Goal: Obtain resource: Download file/media

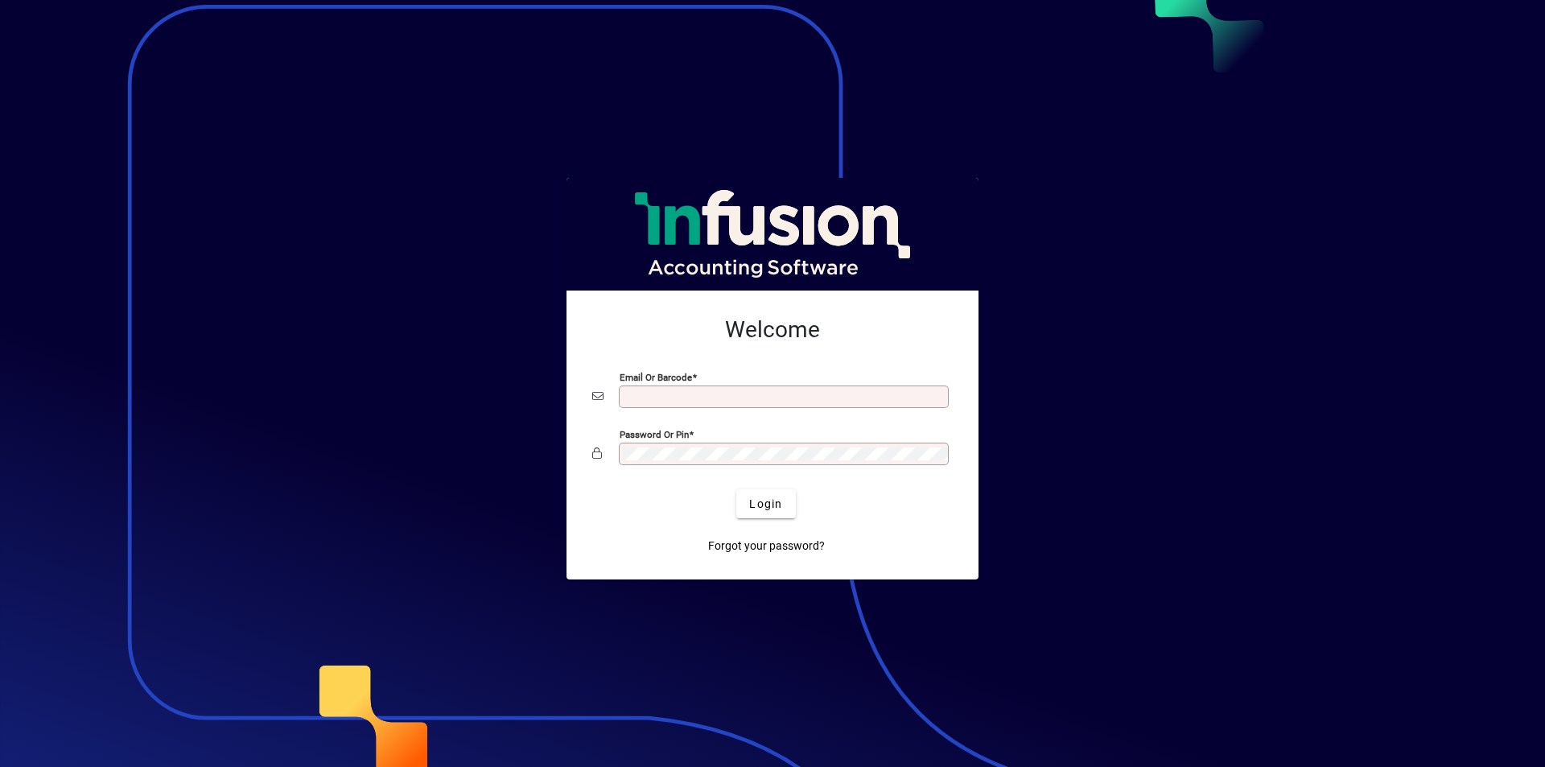
type input "**********"
click at [764, 505] on span "Login" at bounding box center [765, 504] width 33 height 17
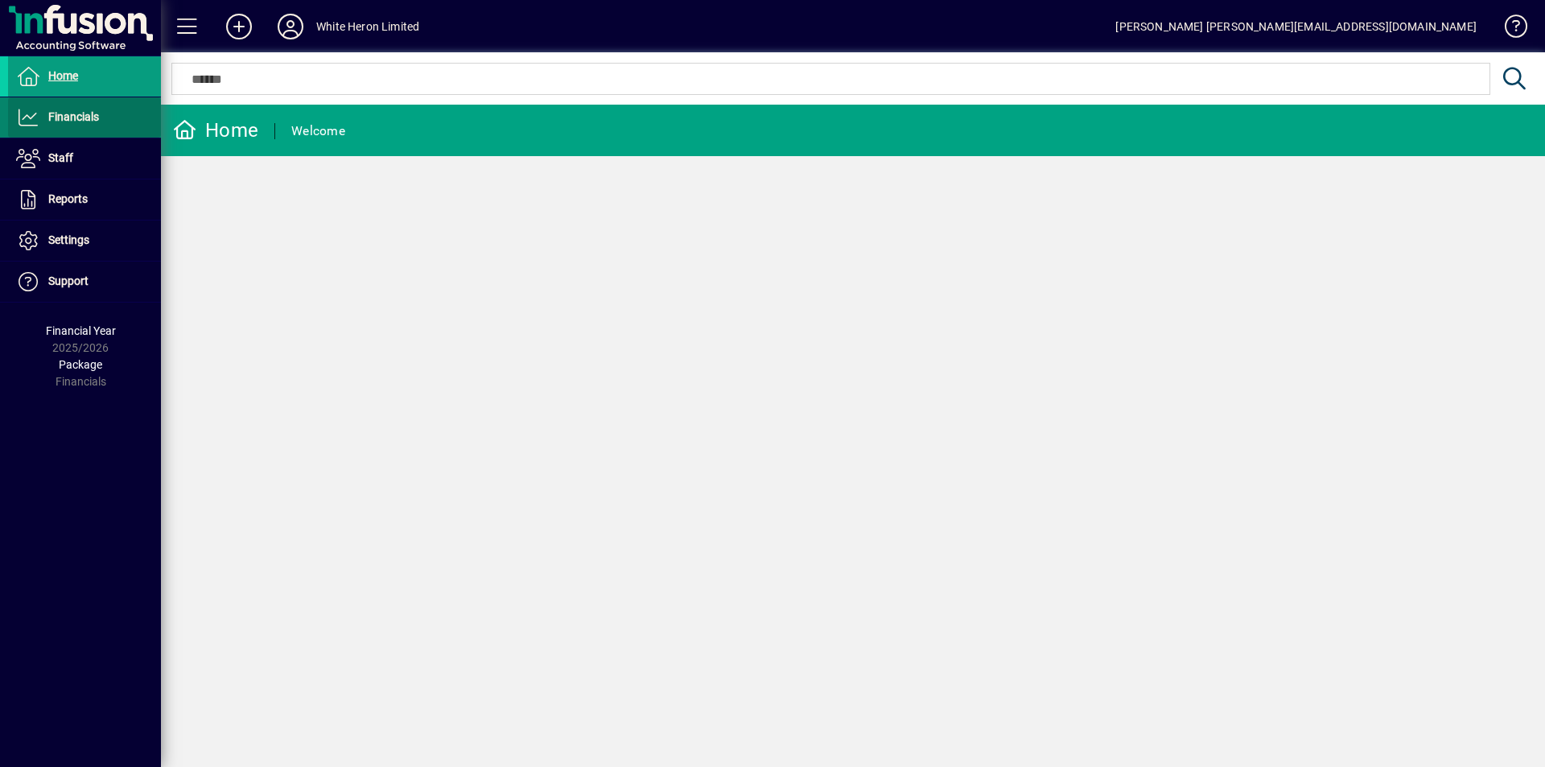
click at [60, 122] on span "Financials" at bounding box center [73, 116] width 51 height 13
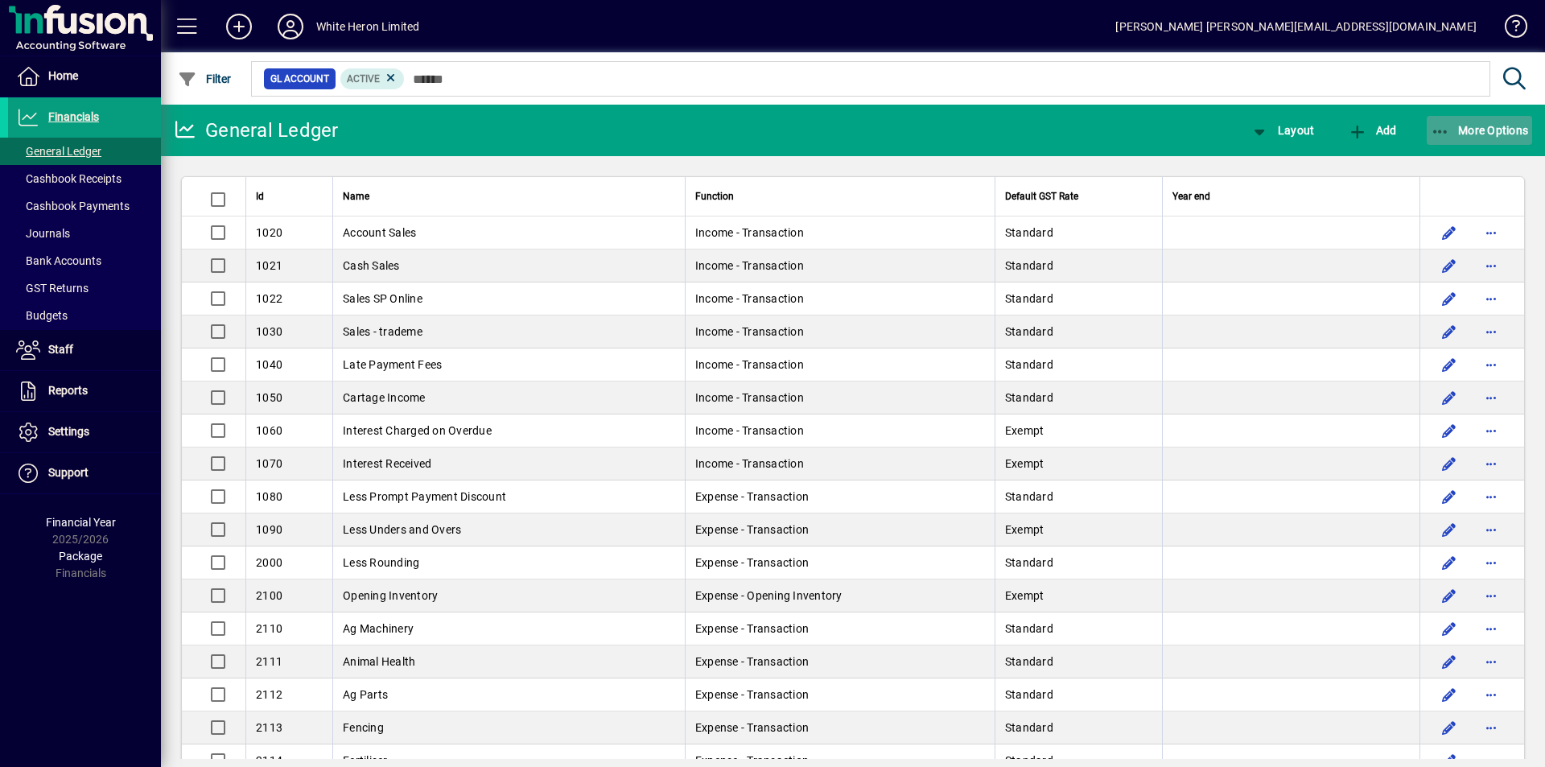
click at [1476, 128] on span "More Options" at bounding box center [1480, 130] width 98 height 13
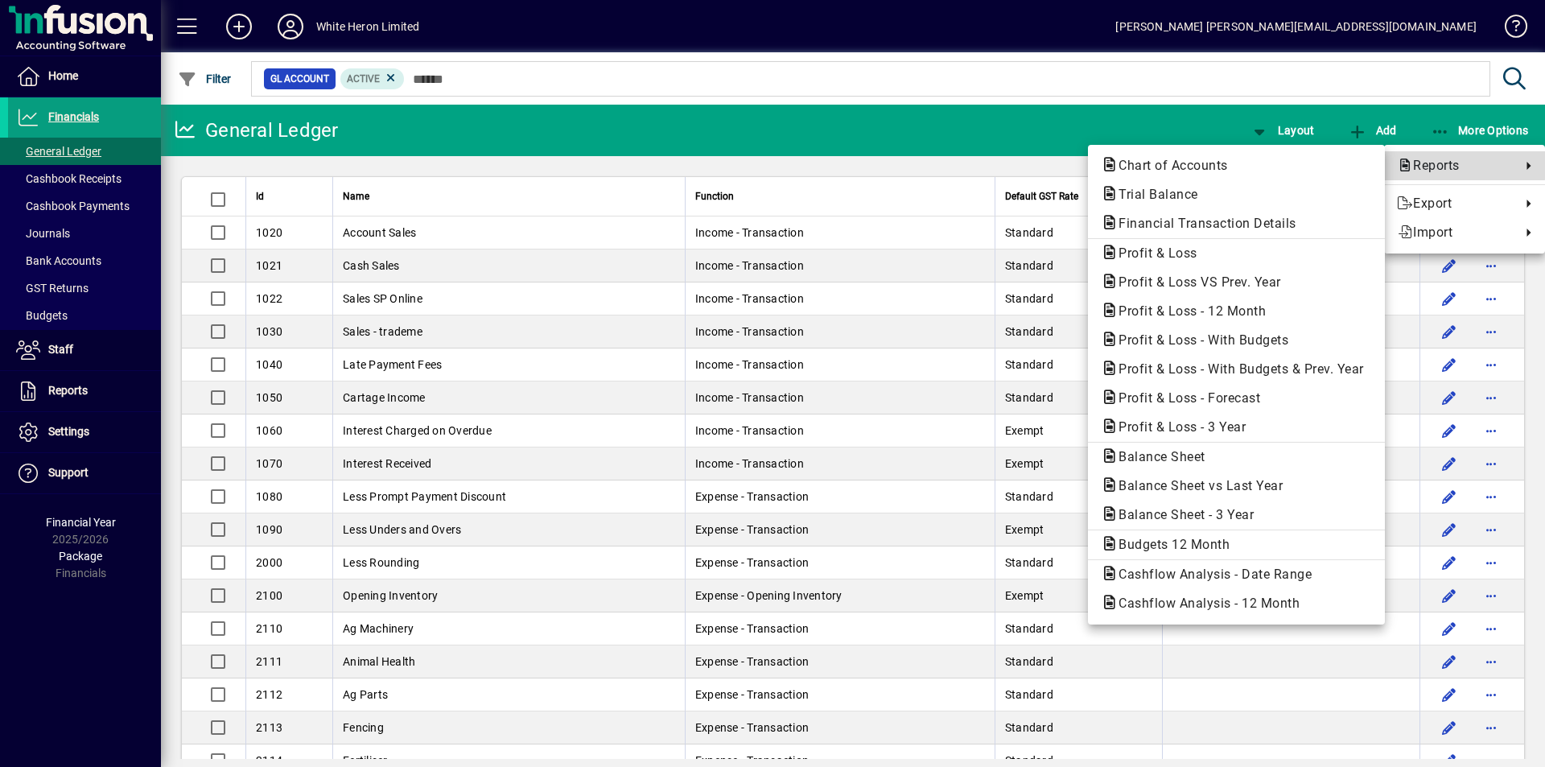
click at [1458, 163] on span "Reports" at bounding box center [1455, 165] width 116 height 19
click at [1179, 278] on span "Profit & Loss VS Prev. Year" at bounding box center [1195, 281] width 188 height 15
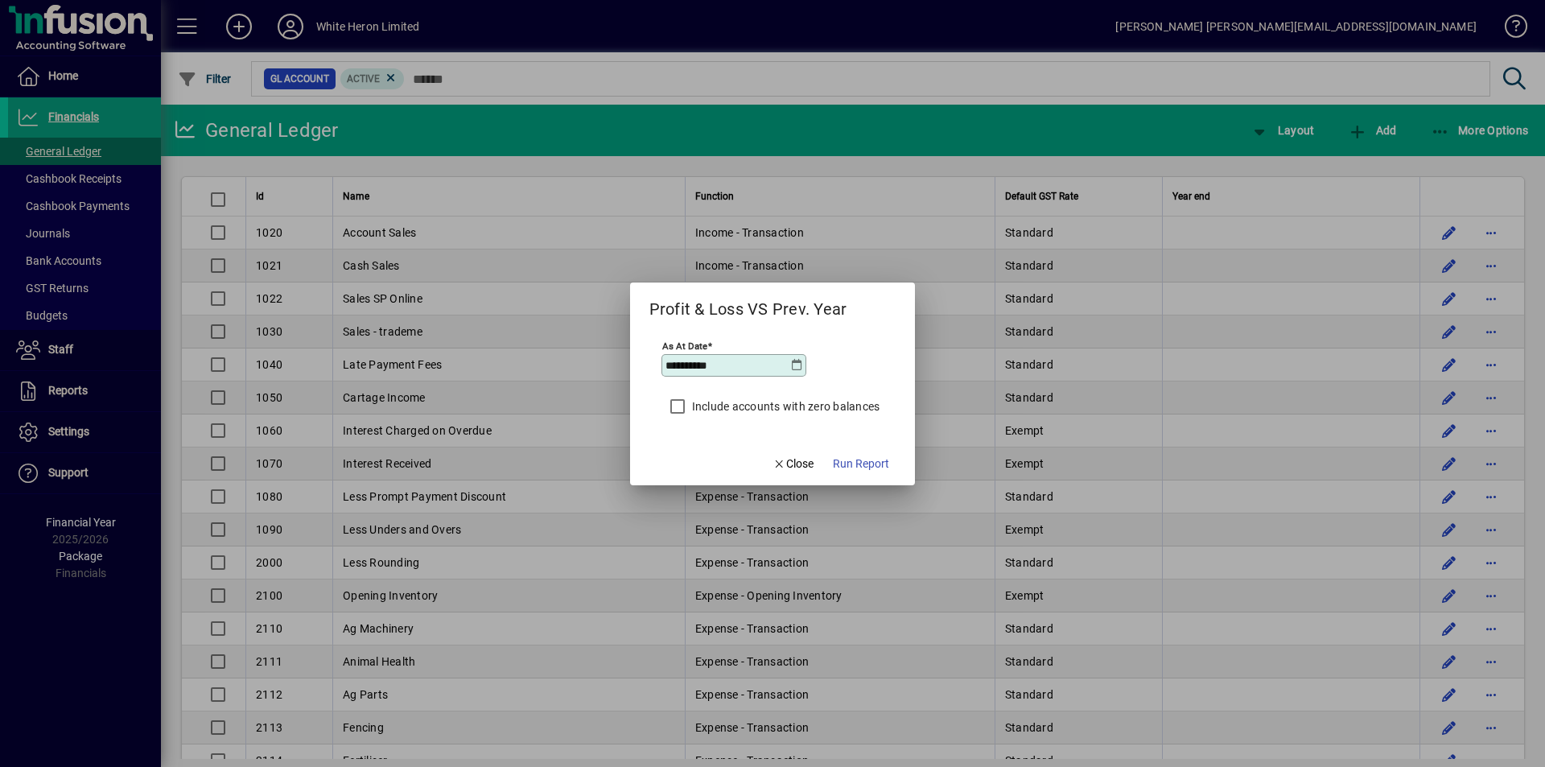
click at [798, 366] on icon at bounding box center [796, 365] width 13 height 13
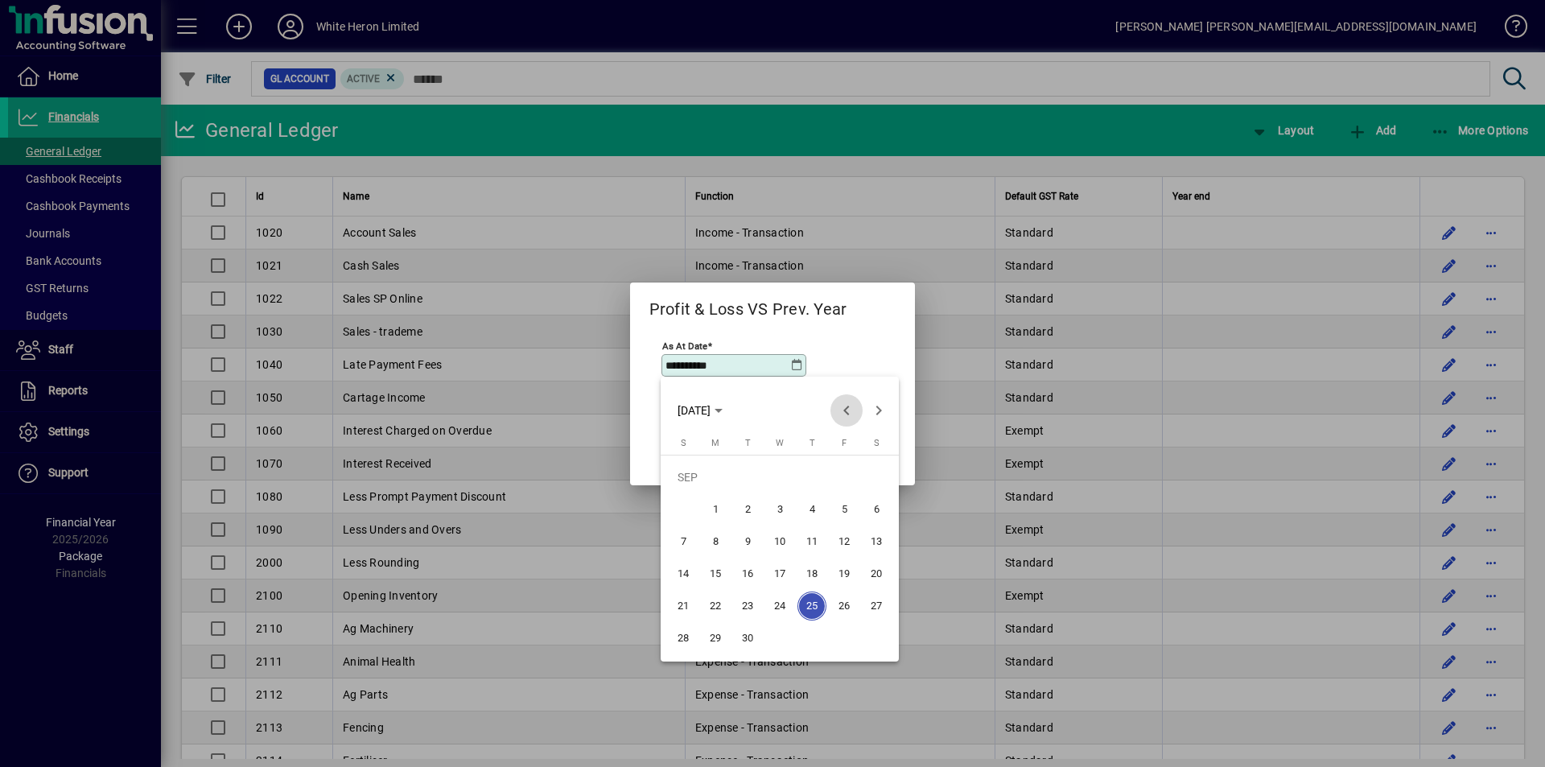
click at [842, 409] on span "Previous month" at bounding box center [846, 410] width 32 height 32
click at [682, 633] on span "31" at bounding box center [683, 638] width 29 height 29
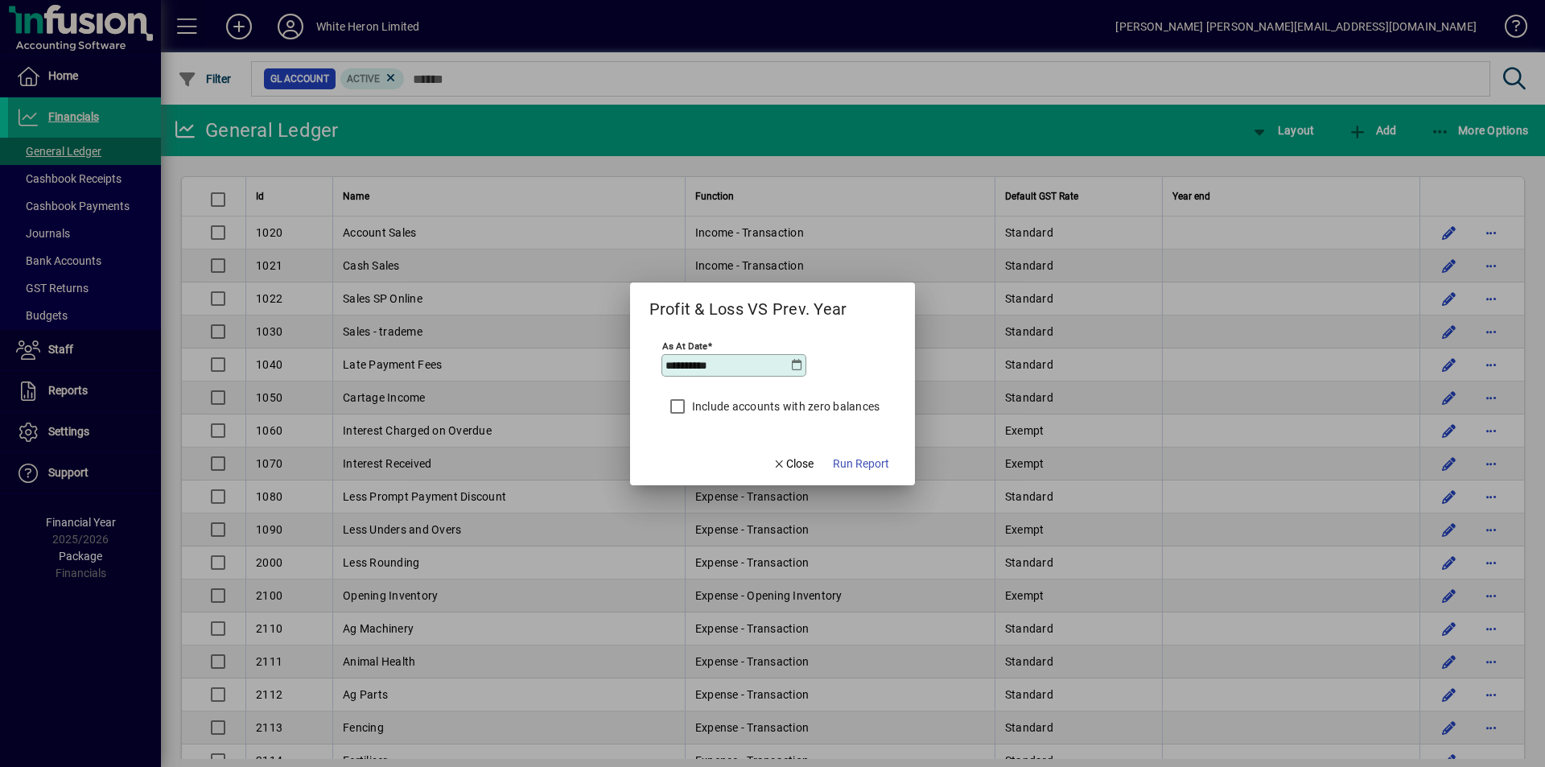
type input "**********"
click at [859, 468] on span "Run Report" at bounding box center [861, 463] width 56 height 17
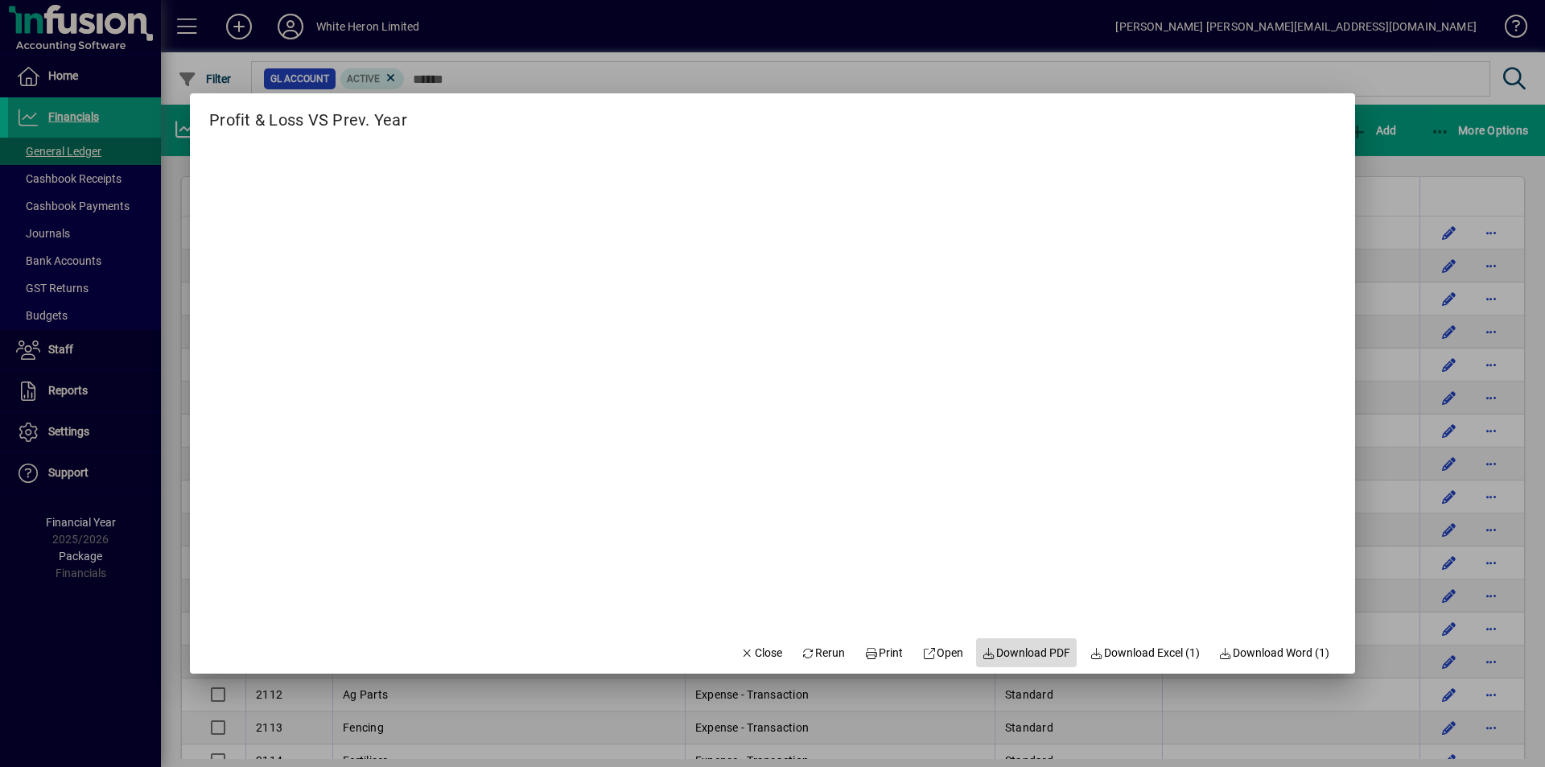
click at [1024, 649] on span "Download PDF" at bounding box center [1026, 653] width 89 height 17
click at [752, 647] on span "Close" at bounding box center [761, 653] width 42 height 17
